Goal: Find specific page/section: Find specific page/section

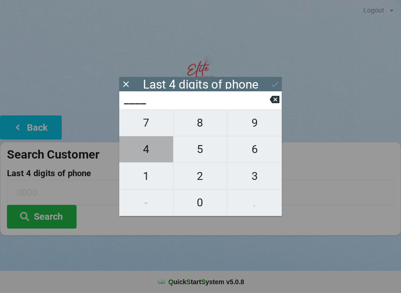
click at [145, 154] on span "4" at bounding box center [146, 149] width 54 height 19
type input "4___"
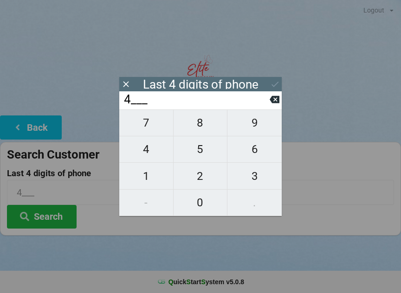
click at [198, 198] on span "0" at bounding box center [201, 202] width 54 height 19
type input "40__"
click at [142, 154] on span "4" at bounding box center [146, 149] width 54 height 19
type input "404_"
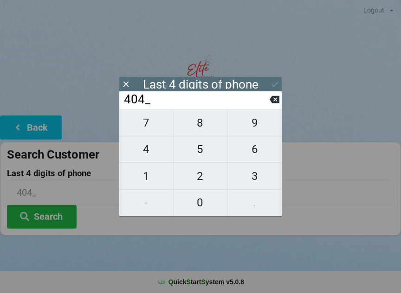
click at [269, 106] on input "404_" at bounding box center [196, 99] width 147 height 15
click at [267, 99] on input "404_" at bounding box center [196, 99] width 147 height 15
click at [271, 103] on icon at bounding box center [275, 99] width 10 height 7
click at [268, 100] on input "4___" at bounding box center [196, 99] width 147 height 15
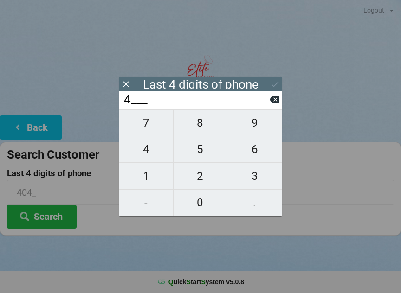
click at [272, 101] on icon at bounding box center [275, 99] width 10 height 7
type input "____"
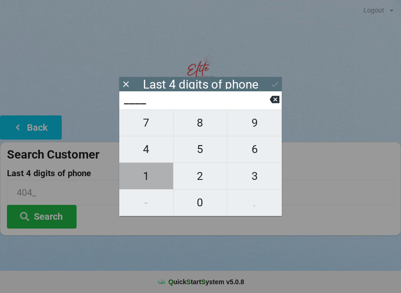
click at [145, 181] on span "1" at bounding box center [146, 176] width 54 height 19
type input "1___"
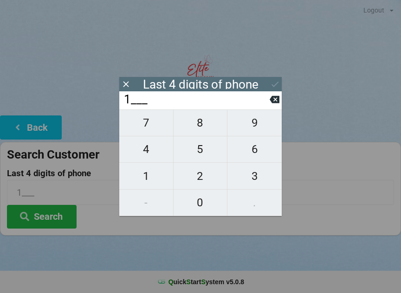
click at [201, 131] on span "8" at bounding box center [201, 122] width 54 height 19
type input "18__"
click at [199, 126] on span "8" at bounding box center [201, 122] width 54 height 19
type input "188_"
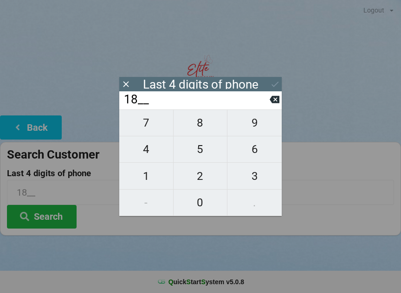
type input "188_"
click at [202, 203] on span "0" at bounding box center [201, 202] width 54 height 19
type input "1880"
click at [277, 80] on icon at bounding box center [275, 84] width 10 height 10
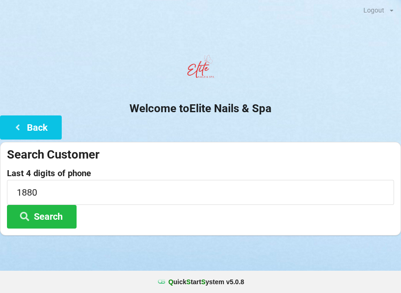
click at [49, 221] on button "Search" at bounding box center [42, 217] width 70 height 24
click at [88, 187] on input "1880" at bounding box center [200, 192] width 387 height 25
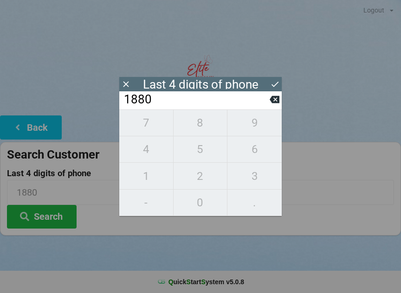
click at [278, 102] on icon at bounding box center [275, 99] width 10 height 7
click at [276, 101] on icon at bounding box center [275, 99] width 10 height 7
click at [275, 104] on icon at bounding box center [275, 99] width 10 height 7
click at [277, 102] on icon at bounding box center [275, 99] width 10 height 7
type input "____"
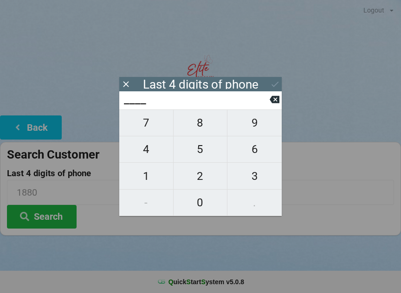
click at [275, 103] on icon at bounding box center [275, 100] width 10 height 10
click at [210, 151] on span "5" at bounding box center [201, 149] width 54 height 19
type input "5___"
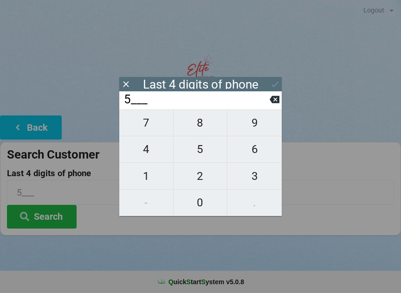
click at [259, 150] on span "6" at bounding box center [254, 149] width 54 height 19
type input "56__"
click at [279, 101] on icon at bounding box center [275, 99] width 10 height 7
click at [274, 104] on icon at bounding box center [275, 100] width 10 height 10
type input "____"
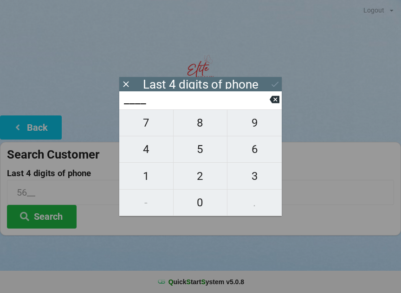
click at [274, 104] on icon at bounding box center [275, 99] width 10 height 7
click at [265, 128] on span "9" at bounding box center [254, 122] width 54 height 19
type input "9___"
click at [207, 153] on span "5" at bounding box center [201, 149] width 54 height 19
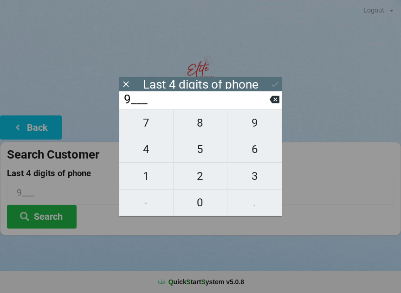
type input "95__"
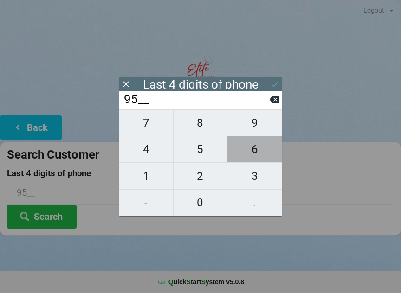
click at [258, 149] on span "6" at bounding box center [254, 149] width 54 height 19
type input "956_"
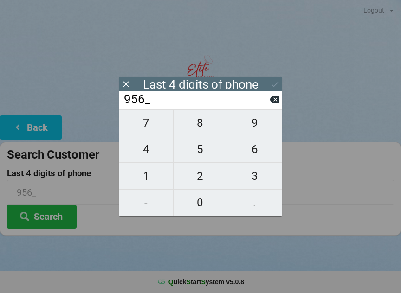
click at [154, 152] on span "4" at bounding box center [146, 149] width 54 height 19
type input "9564"
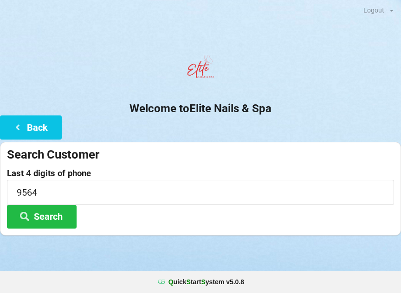
click at [284, 86] on div at bounding box center [200, 70] width 401 height 39
click at [66, 216] on button "Search" at bounding box center [42, 217] width 70 height 24
click at [45, 123] on button "Back" at bounding box center [31, 128] width 62 height 24
